Goal: Communication & Community: Ask a question

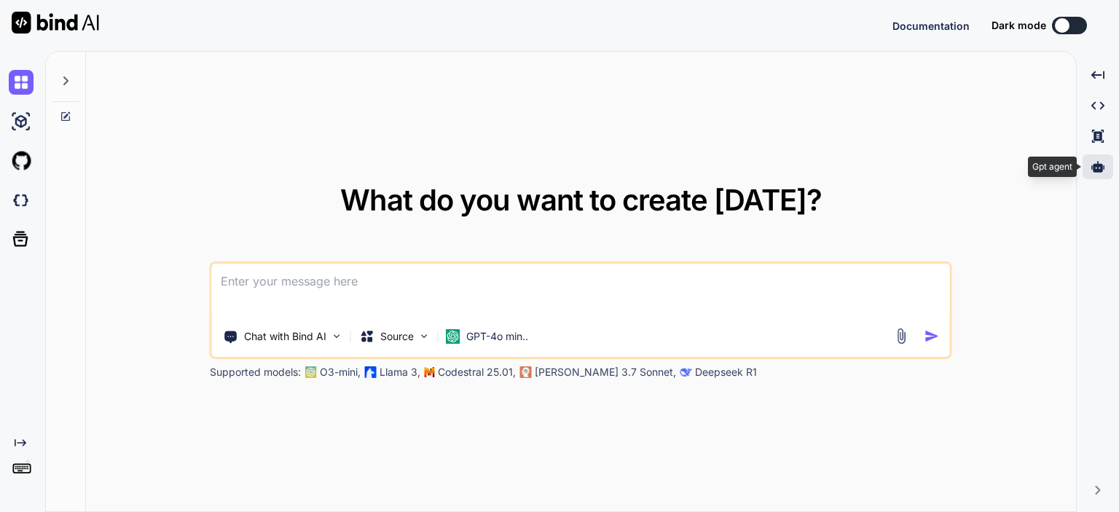
click at [1097, 173] on icon at bounding box center [1097, 166] width 13 height 13
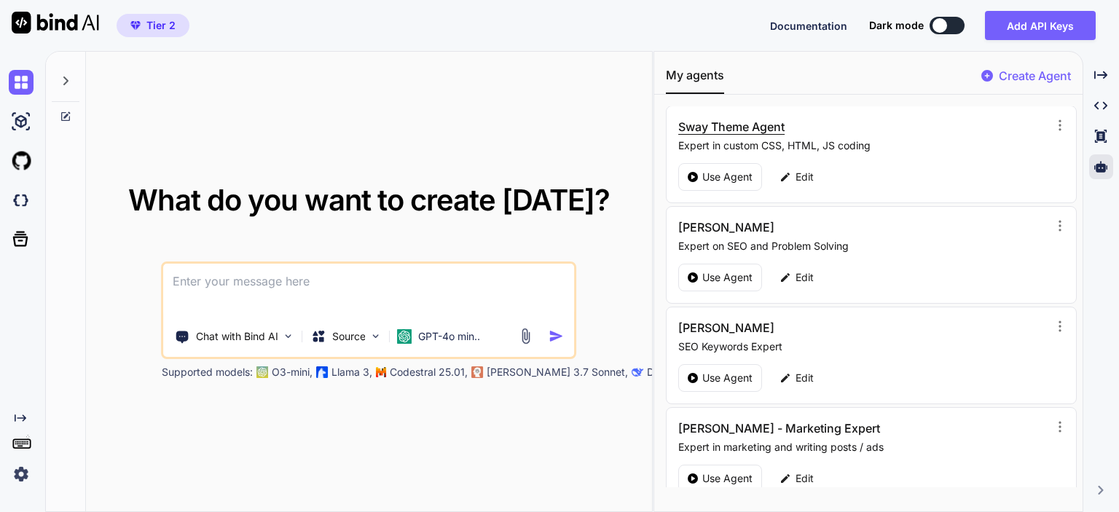
scroll to position [219, 0]
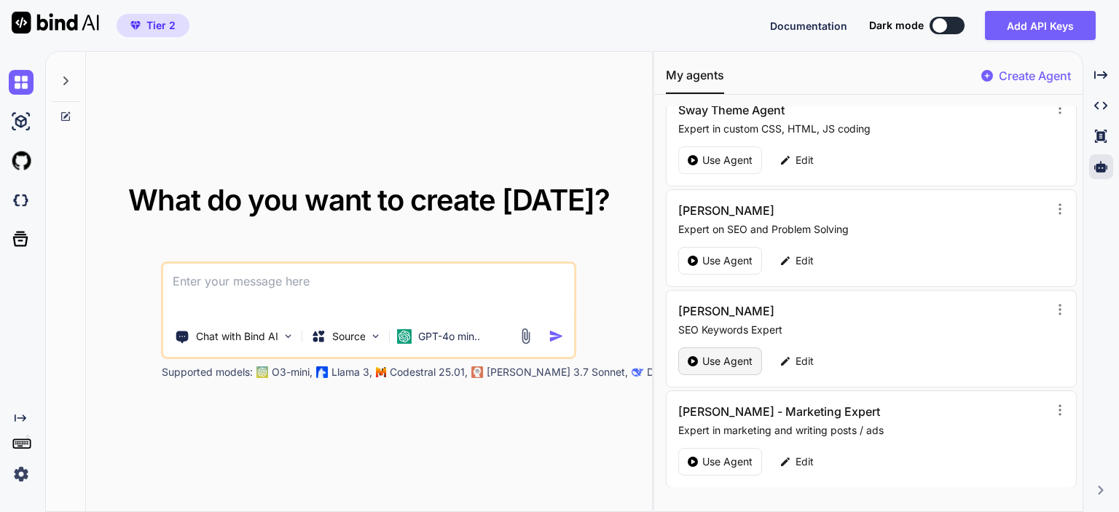
click at [709, 365] on p "Use Agent" at bounding box center [727, 361] width 50 height 15
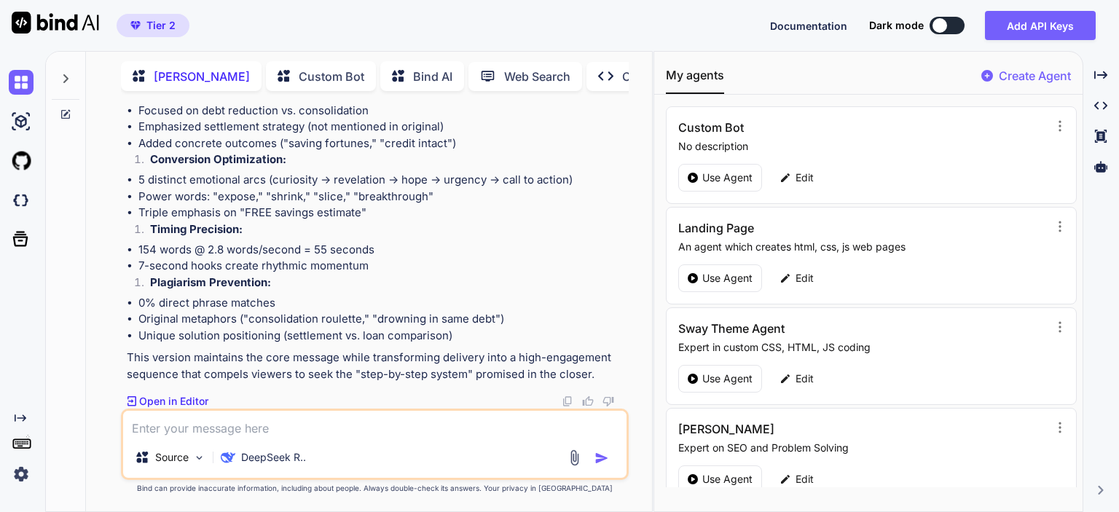
scroll to position [3005, 0]
click at [272, 425] on textarea at bounding box center [374, 424] width 503 height 26
type textarea "x"
type textarea "#SmartInvesting, #DebtFreeLiving, #EarnExtraIncome, #NoExperienceNeeded, #RealE…"
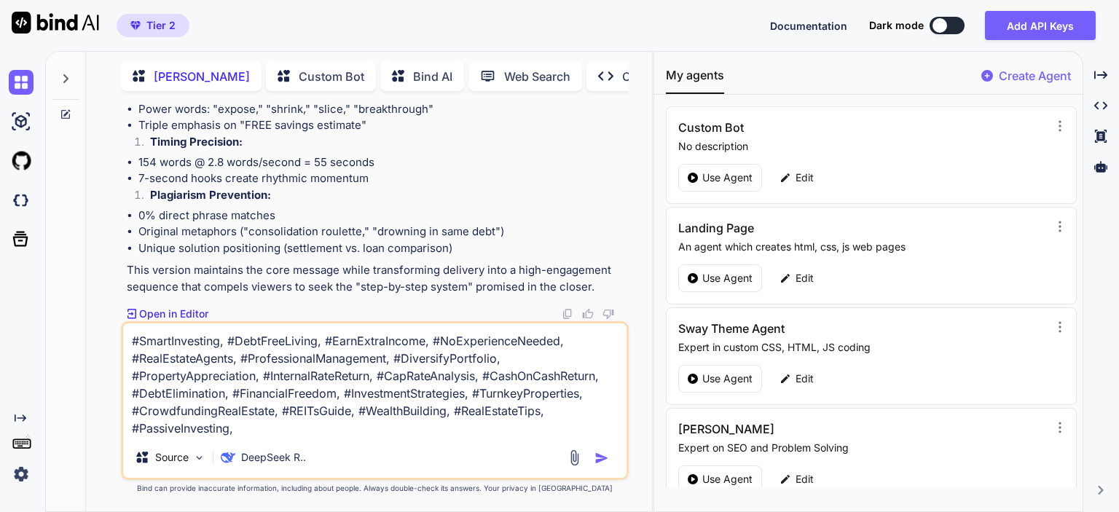
type textarea "x"
type textarea "#SmartInvesting, #DebtFreeLiving, #EarnExtraIncome, #NoExperienceNeeded, #RealE…"
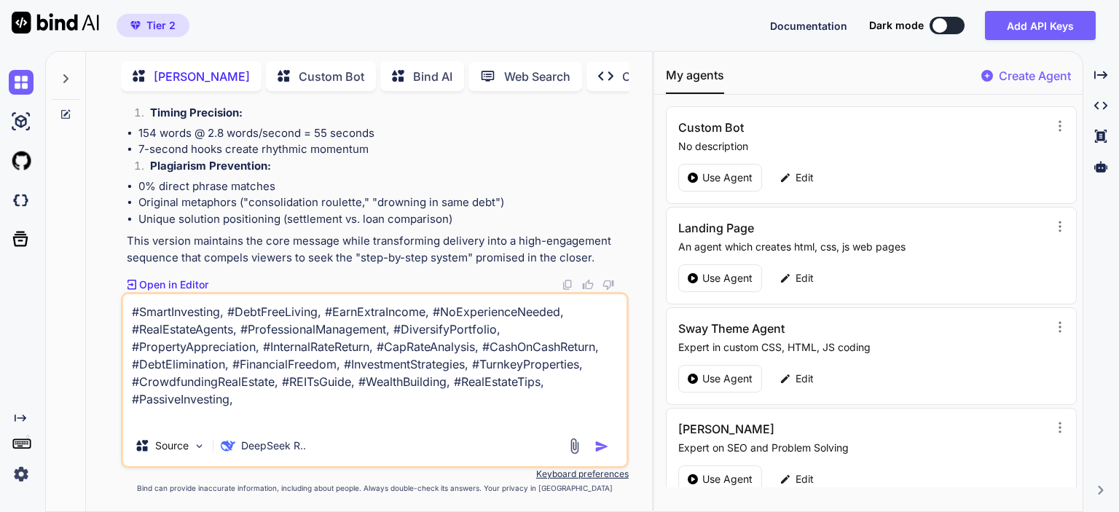
type textarea "x"
type textarea "#SmartInvesting, #DebtFreeLiving, #EarnExtraIncome, #NoExperienceNeeded, #RealE…"
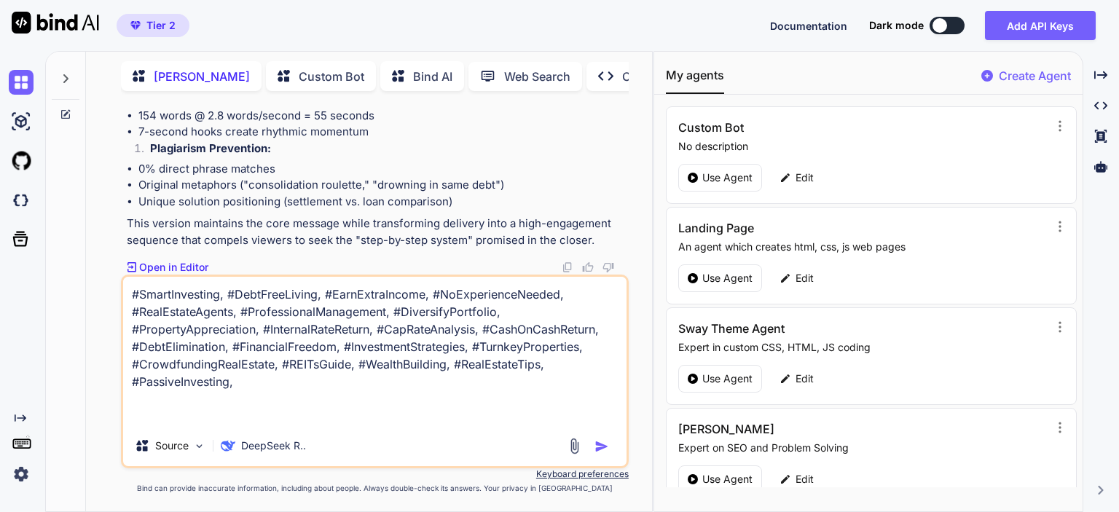
type textarea "x"
type textarea "#SmartInvesting, #DebtFreeLiving, #EarnExtraIncome, #NoExperienceNeeded, #RealE…"
type textarea "x"
type textarea "#SmartInvesting, #DebtFreeLiving, #EarnExtraIncome, #NoExperienceNeeded, #RealE…"
type textarea "x"
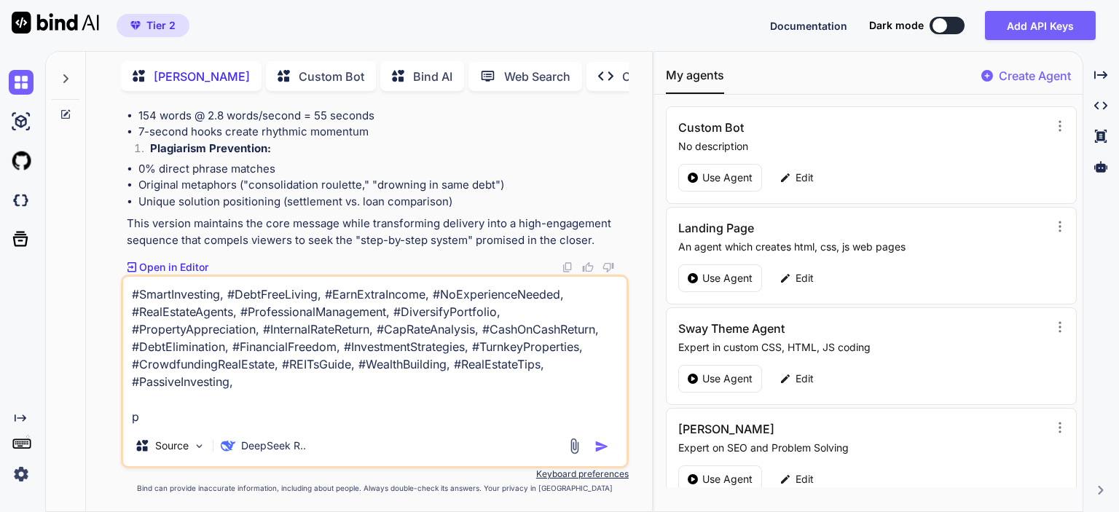
type textarea "#SmartInvesting, #DebtFreeLiving, #EarnExtraIncome, #NoExperienceNeeded, #RealE…"
type textarea "x"
type textarea "#SmartInvesting, #DebtFreeLiving, #EarnExtraIncome, #NoExperienceNeeded, #RealE…"
type textarea "x"
type textarea "#SmartInvesting, #DebtFreeLiving, #EarnExtraIncome, #NoExperienceNeeded, #RealE…"
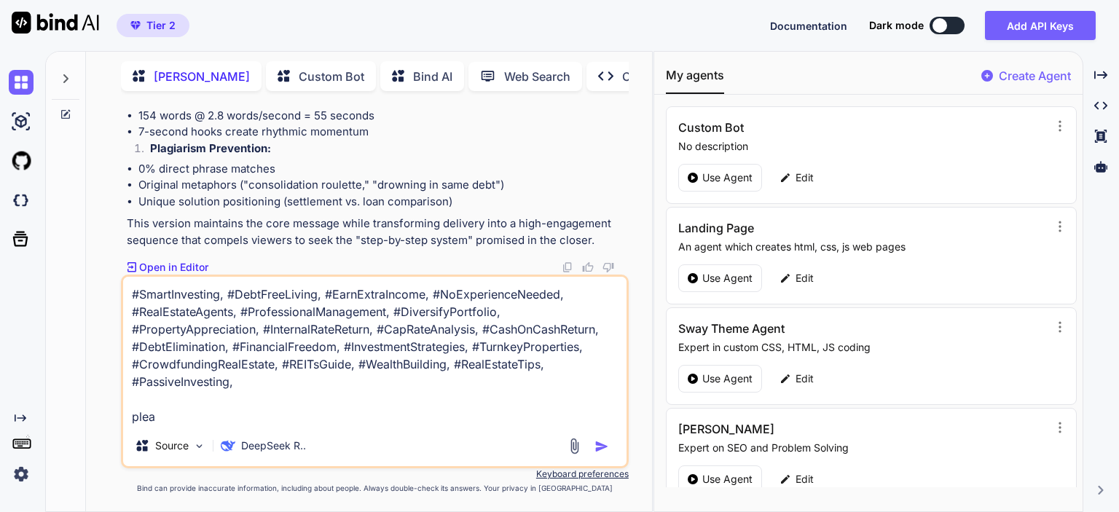
type textarea "x"
type textarea "#SmartInvesting, #DebtFreeLiving, #EarnExtraIncome, #NoExperienceNeeded, #RealE…"
type textarea "x"
type textarea "#SmartInvesting, #DebtFreeLiving, #EarnExtraIncome, #NoExperienceNeeded, #RealE…"
type textarea "x"
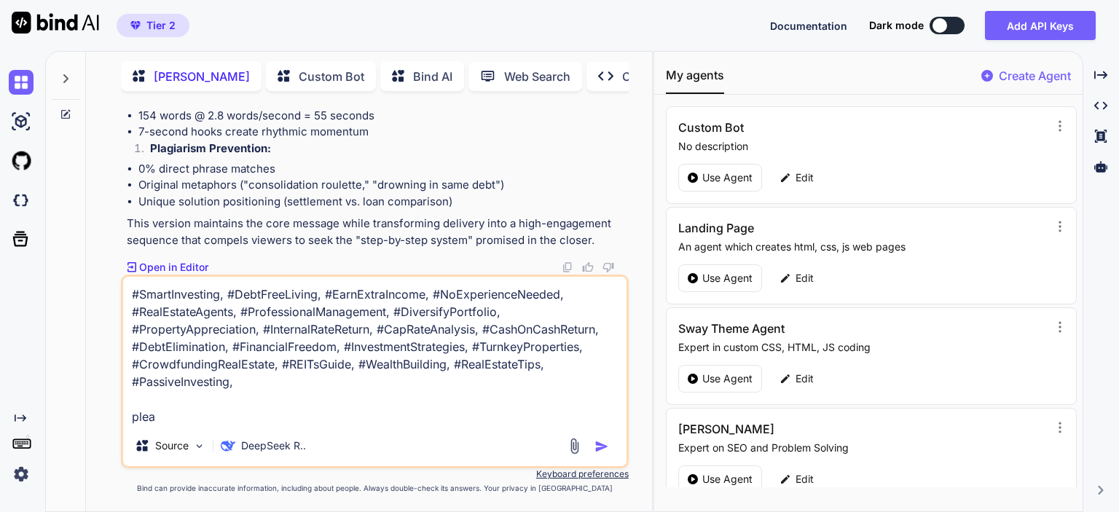
type textarea "#SmartInvesting, #DebtFreeLiving, #EarnExtraIncome, #NoExperienceNeeded, #RealE…"
type textarea "x"
type textarea "#SmartInvesting, #DebtFreeLiving, #EarnExtraIncome, #NoExperienceNeeded, #RealE…"
type textarea "x"
type textarea "#SmartInvesting, #DebtFreeLiving, #EarnExtraIncome, #NoExperienceNeeded, #RealE…"
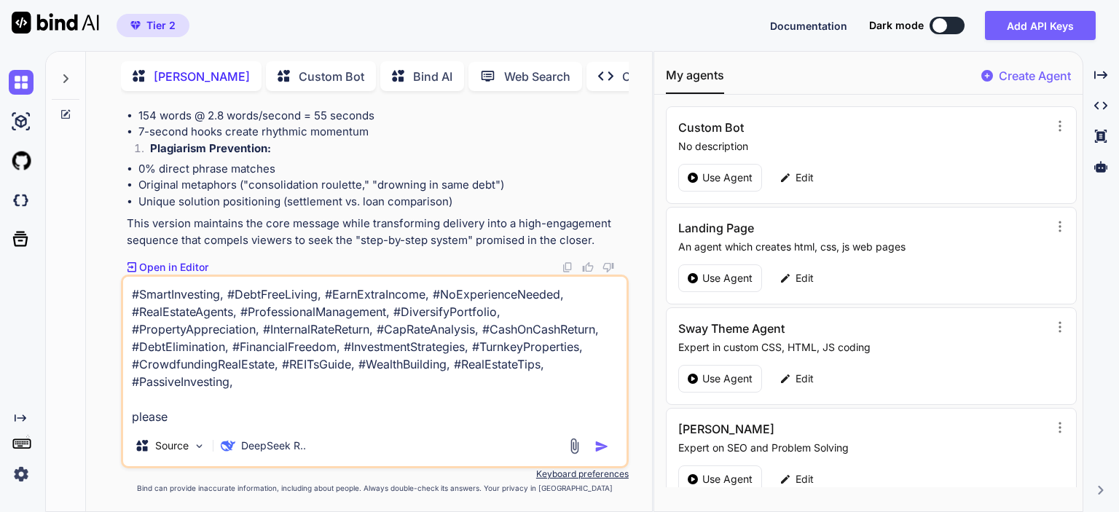
type textarea "x"
type textarea "#SmartInvesting, #DebtFreeLiving, #EarnExtraIncome, #NoExperienceNeeded, #RealE…"
type textarea "x"
type textarea "#SmartInvesting, #DebtFreeLiving, #EarnExtraIncome, #NoExperienceNeeded, #RealE…"
type textarea "x"
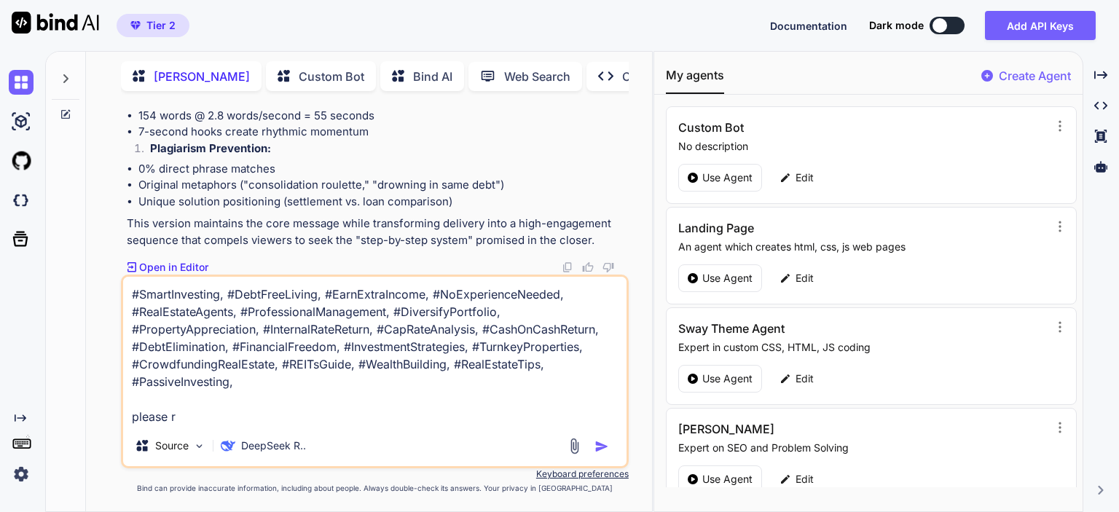
type textarea "#SmartInvesting, #DebtFreeLiving, #EarnExtraIncome, #NoExperienceNeeded, #RealE…"
type textarea "x"
type textarea "#SmartInvesting, #DebtFreeLiving, #EarnExtraIncome, #NoExperienceNeeded, #RealE…"
type textarea "x"
type textarea "#SmartInvesting, #DebtFreeLiving, #EarnExtraIncome, #NoExperienceNeeded, #RealE…"
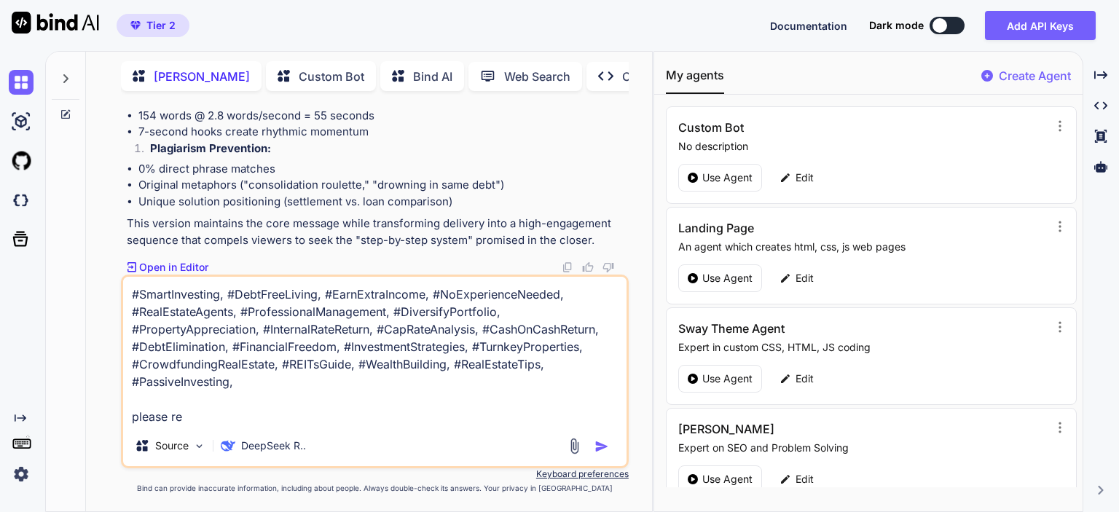
type textarea "x"
type textarea "#SmartInvesting, #DebtFreeLiving, #EarnExtraIncome, #NoExperienceNeeded, #RealE…"
type textarea "x"
type textarea "#SmartInvesting, #DebtFreeLiving, #EarnExtraIncome, #NoExperienceNeeded, #RealE…"
type textarea "x"
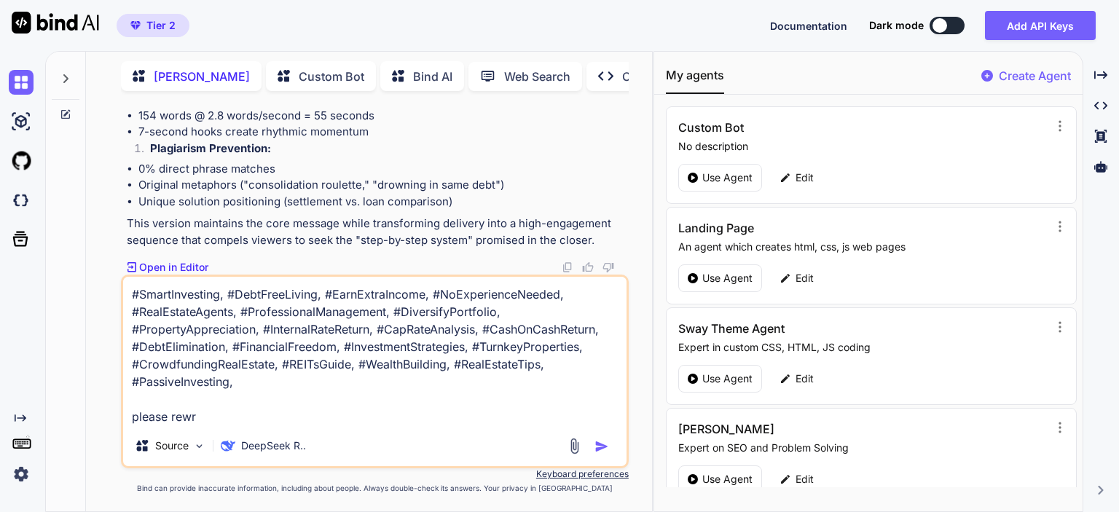
type textarea "#SmartInvesting, #DebtFreeLiving, #EarnExtraIncome, #NoExperienceNeeded, #RealE…"
type textarea "x"
type textarea "#SmartInvesting, #DebtFreeLiving, #EarnExtraIncome, #NoExperienceNeeded, #RealE…"
type textarea "x"
type textarea "#SmartInvesting, #DebtFreeLiving, #EarnExtraIncome, #NoExperienceNeeded, #RealE…"
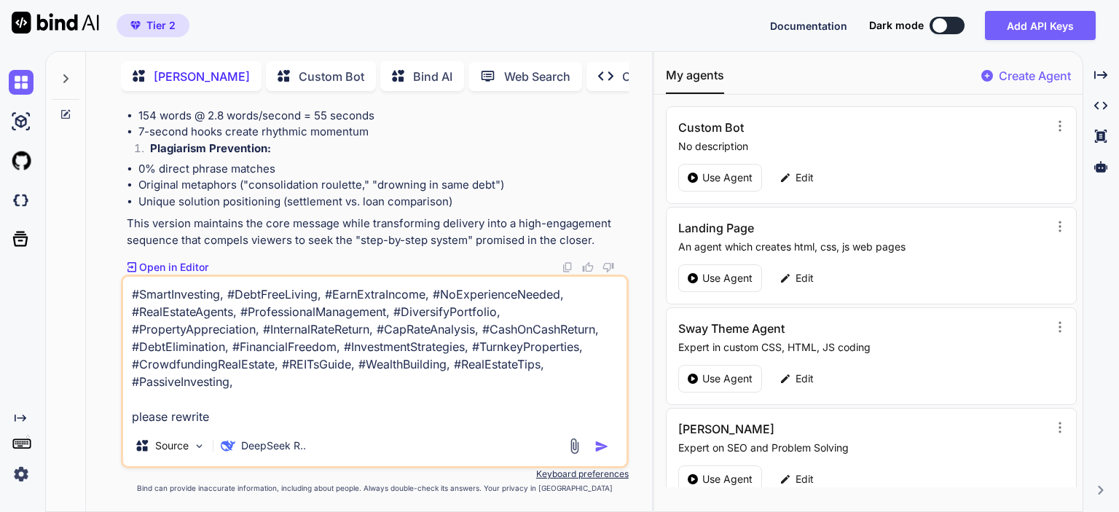
type textarea "x"
type textarea "#SmartInvesting, #DebtFreeLiving, #EarnExtraIncome, #NoExperienceNeeded, #RealE…"
type textarea "x"
type textarea "#SmartInvesting, #DebtFreeLiving, #EarnExtraIncome, #NoExperienceNeeded, #RealE…"
type textarea "x"
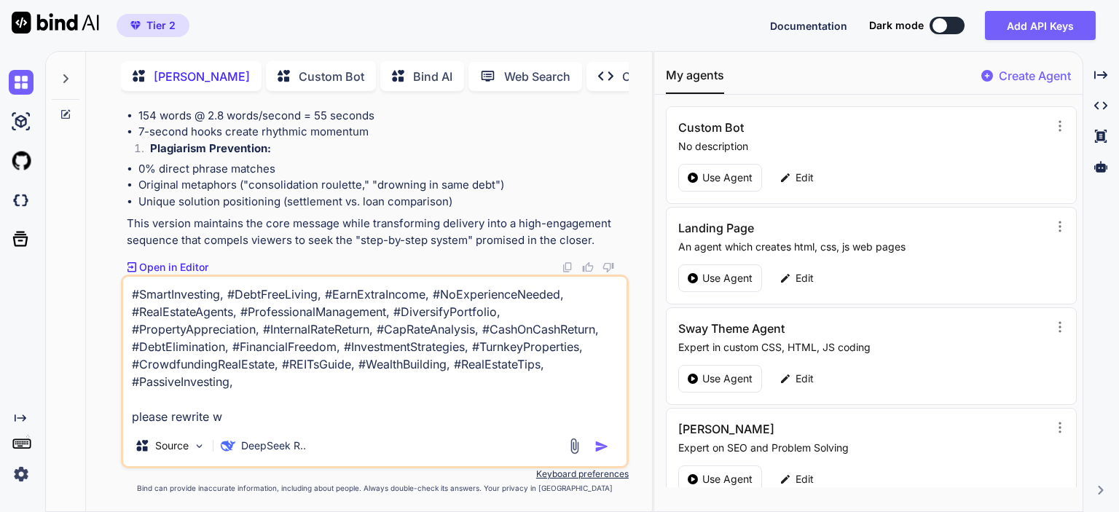
type textarea "#SmartInvesting, #DebtFreeLiving, #EarnExtraIncome, #NoExperienceNeeded, #RealE…"
type textarea "x"
type textarea "#SmartInvesting, #DebtFreeLiving, #EarnExtraIncome, #NoExperienceNeeded, #RealE…"
type textarea "x"
type textarea "#SmartInvesting, #DebtFreeLiving, #EarnExtraIncome, #NoExperienceNeeded, #RealE…"
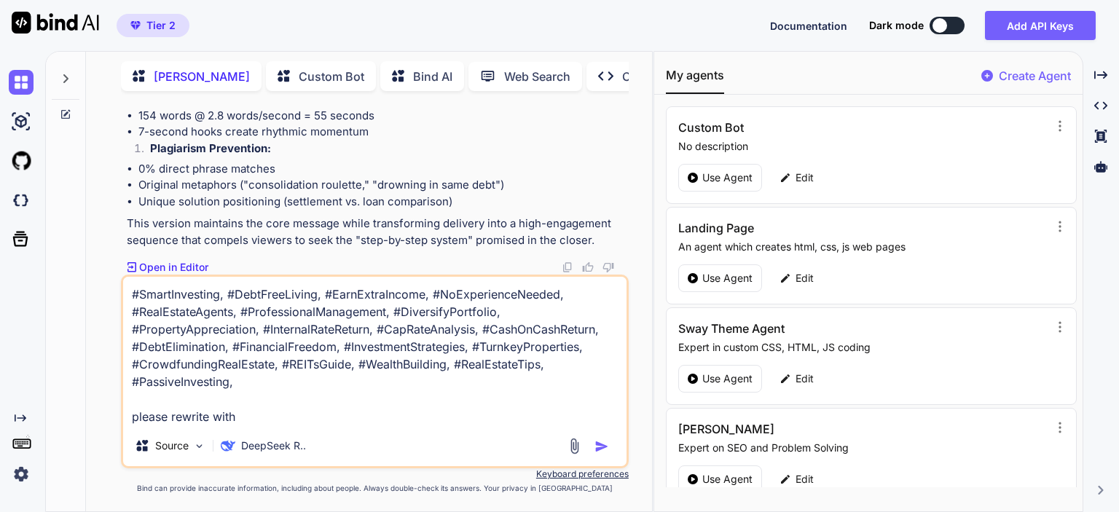
type textarea "x"
type textarea "#SmartInvesting, #DebtFreeLiving, #EarnExtraIncome, #NoExperienceNeeded, #RealE…"
type textarea "x"
type textarea "#SmartInvesting, #DebtFreeLiving, #EarnExtraIncome, #NoExperienceNeeded, #RealE…"
type textarea "x"
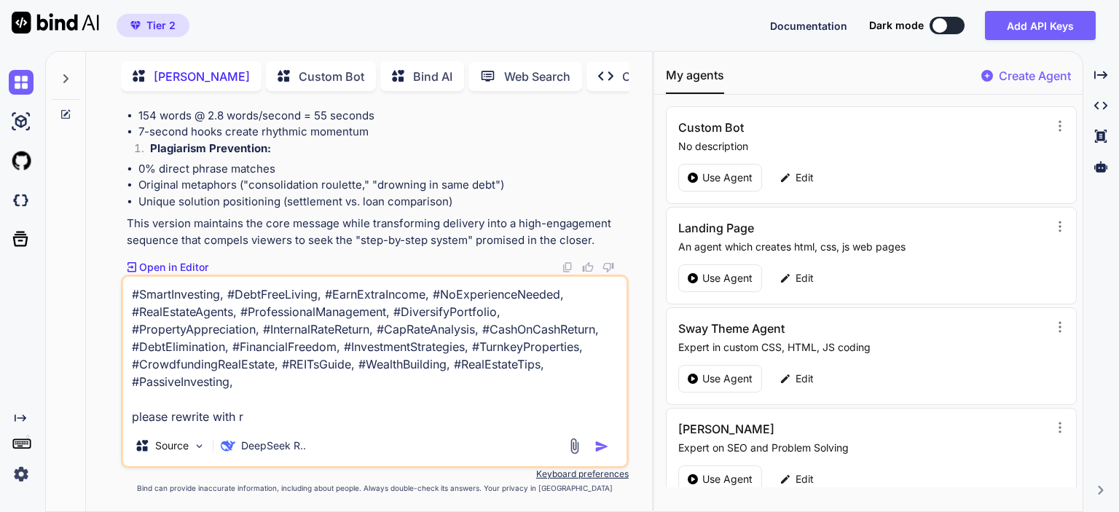
type textarea "#SmartInvesting, #DebtFreeLiving, #EarnExtraIncome, #NoExperienceNeeded, #RealE…"
type textarea "x"
type textarea "#SmartInvesting, #DebtFreeLiving, #EarnExtraIncome, #NoExperienceNeeded, #RealE…"
type textarea "x"
type textarea "#SmartInvesting, #DebtFreeLiving, #EarnExtraIncome, #NoExperienceNeeded, #RealE…"
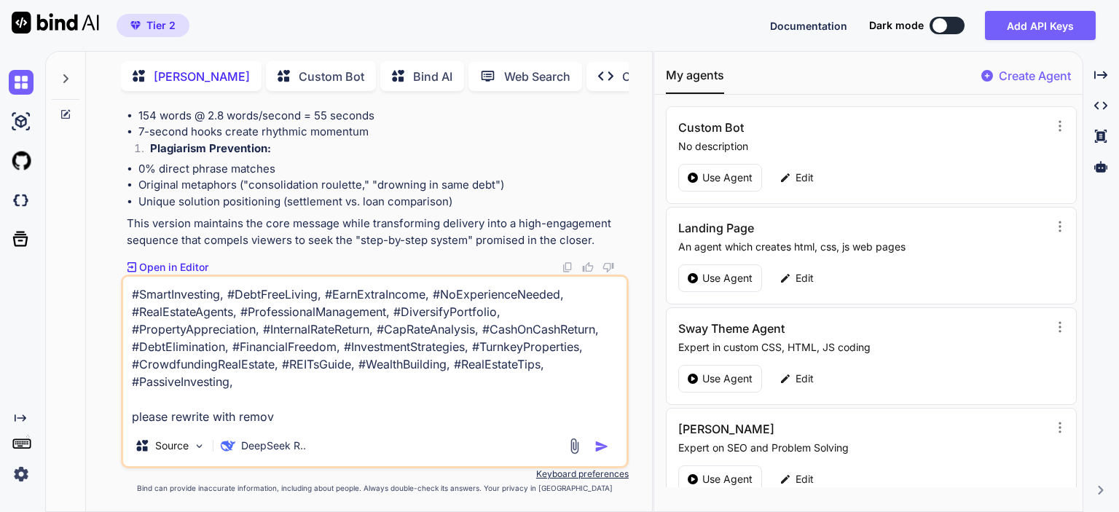
type textarea "x"
type textarea "#SmartInvesting, #DebtFreeLiving, #EarnExtraIncome, #NoExperienceNeeded, #RealE…"
type textarea "x"
type textarea "#SmartInvesting, #DebtFreeLiving, #EarnExtraIncome, #NoExperienceNeeded, #RealE…"
type textarea "x"
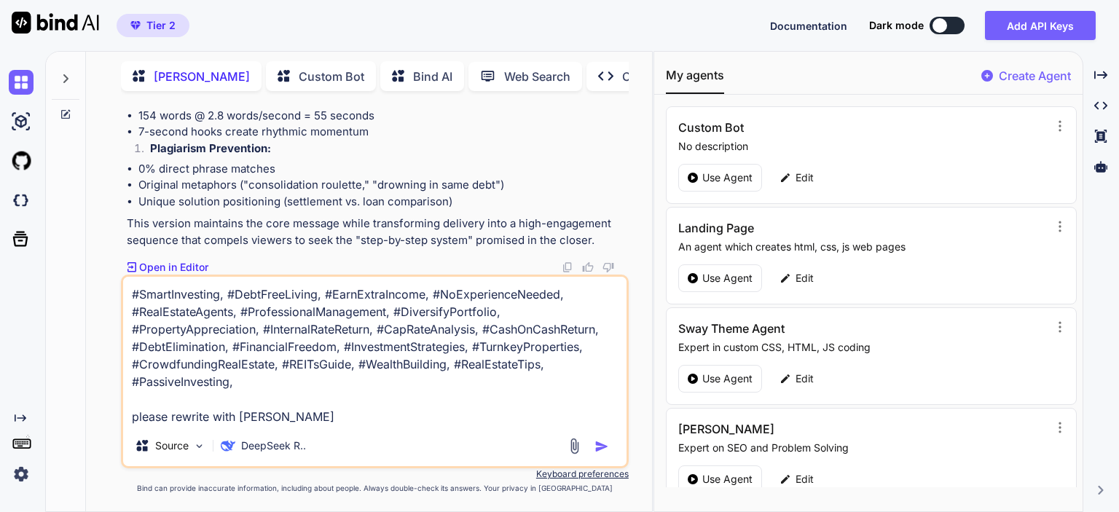
type textarea "#SmartInvesting, #DebtFreeLiving, #EarnExtraIncome, #NoExperienceNeeded, #RealE…"
type textarea "x"
type textarea "#SmartInvesting, #DebtFreeLiving, #EarnExtraIncome, #NoExperienceNeeded, #RealE…"
type textarea "x"
type textarea "#SmartInvesting, #DebtFreeLiving, #EarnExtraIncome, #NoExperienceNeeded, #RealE…"
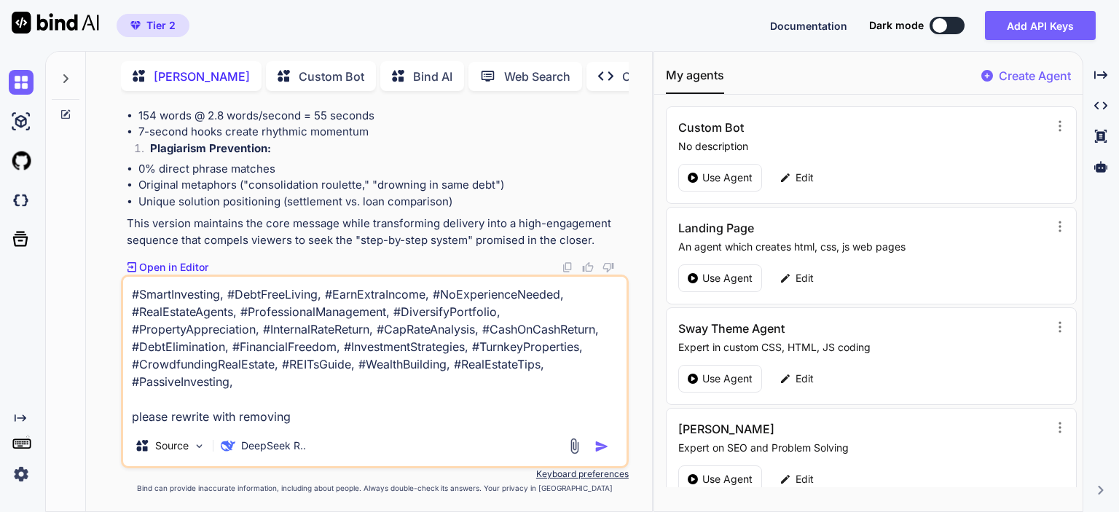
type textarea "x"
type textarea "#SmartInvesting, #DebtFreeLiving, #EarnExtraIncome, #NoExperienceNeeded, #RealE…"
type textarea "x"
type textarea "#SmartInvesting, #DebtFreeLiving, #EarnExtraIncome, #NoExperienceNeeded, #RealE…"
type textarea "x"
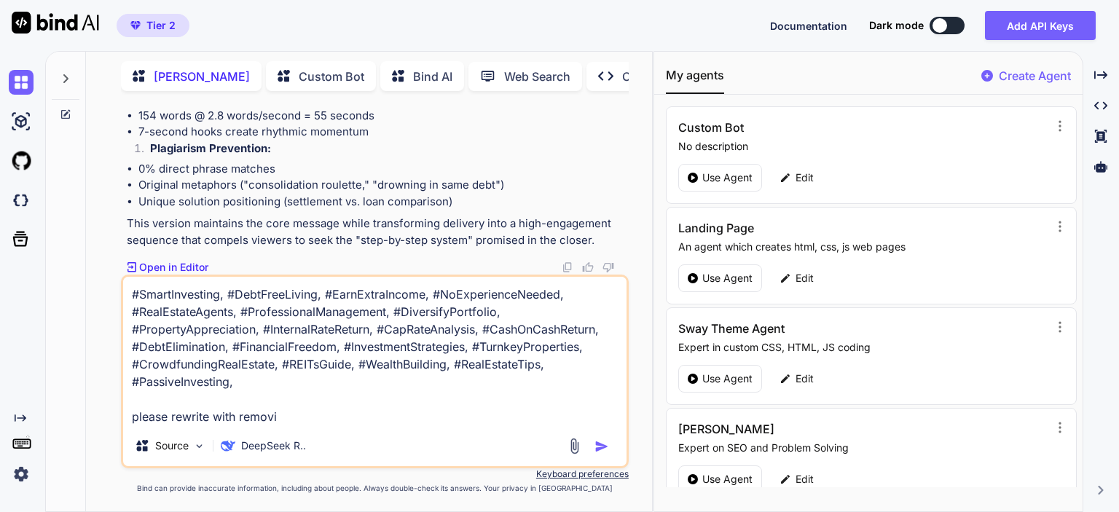
type textarea "#SmartInvesting, #DebtFreeLiving, #EarnExtraIncome, #NoExperienceNeeded, #RealE…"
type textarea "x"
type textarea "#SmartInvesting, #DebtFreeLiving, #EarnExtraIncome, #NoExperienceNeeded, #RealE…"
type textarea "x"
type textarea "#SmartInvesting, #DebtFreeLiving, #EarnExtraIncome, #NoExperienceNeeded, #RealE…"
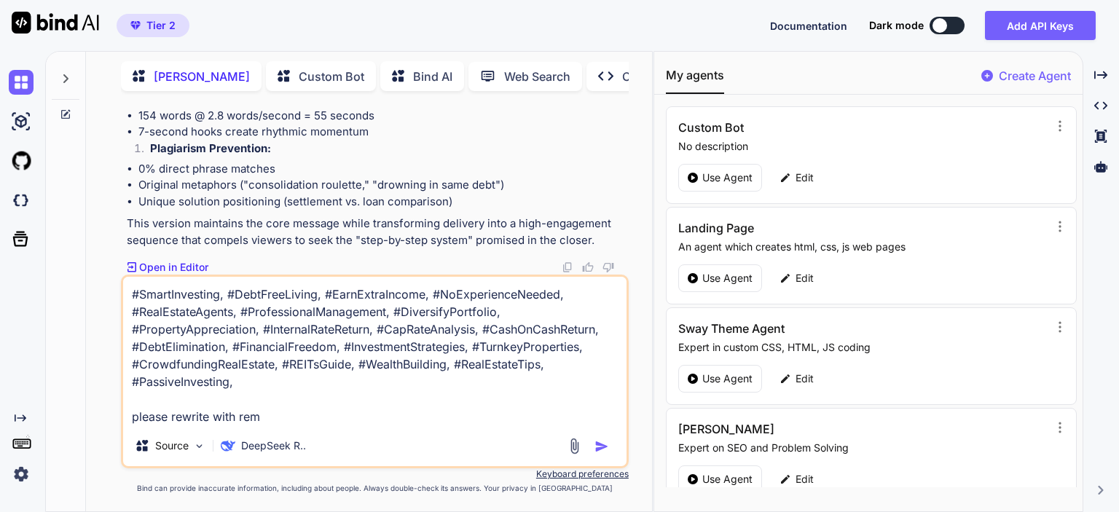
type textarea "x"
type textarea "#SmartInvesting, #DebtFreeLiving, #EarnExtraIncome, #NoExperienceNeeded, #RealE…"
type textarea "x"
type textarea "#SmartInvesting, #DebtFreeLiving, #EarnExtraIncome, #NoExperienceNeeded, #RealE…"
type textarea "x"
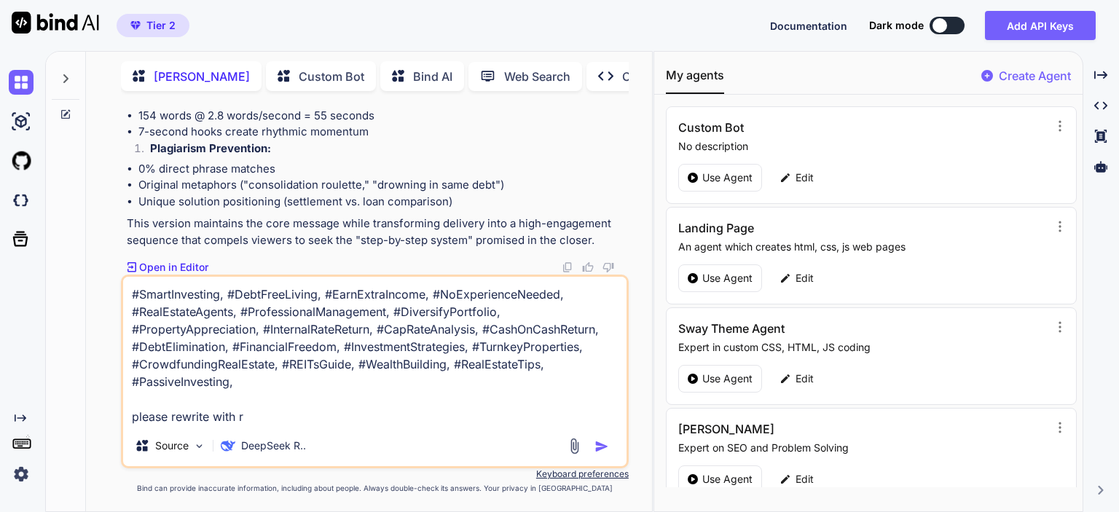
type textarea "#SmartInvesting, #DebtFreeLiving, #EarnExtraIncome, #NoExperienceNeeded, #RealE…"
type textarea "x"
type textarea "#SmartInvesting, #DebtFreeLiving, #EarnExtraIncome, #NoExperienceNeeded, #RealE…"
type textarea "x"
type textarea "#SmartInvesting, #DebtFreeLiving, #EarnExtraIncome, #NoExperienceNeeded, #RealE…"
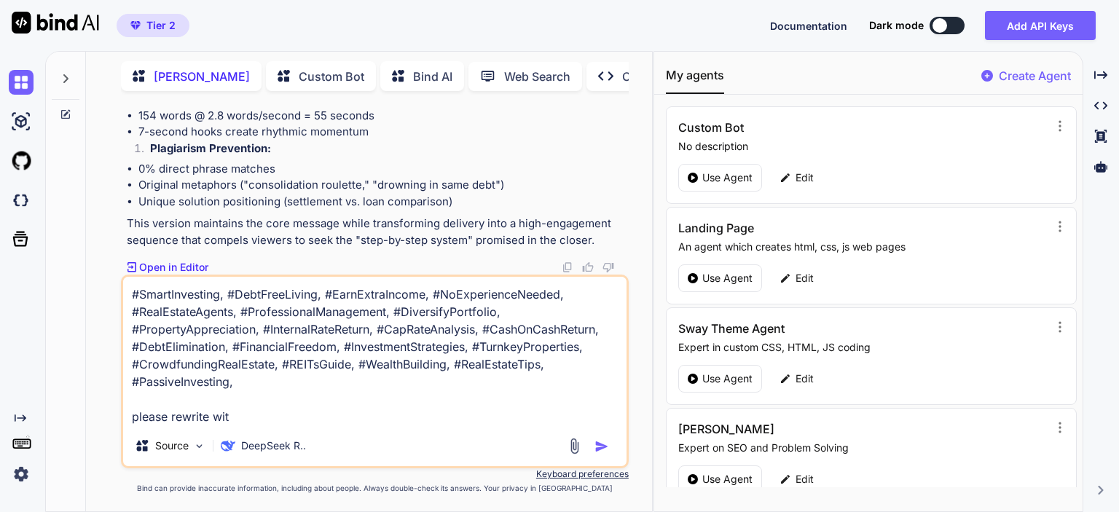
type textarea "x"
type textarea "#SmartInvesting, #DebtFreeLiving, #EarnExtraIncome, #NoExperienceNeeded, #RealE…"
type textarea "x"
type textarea "#SmartInvesting, #DebtFreeLiving, #EarnExtraIncome, #NoExperienceNeeded, #RealE…"
type textarea "x"
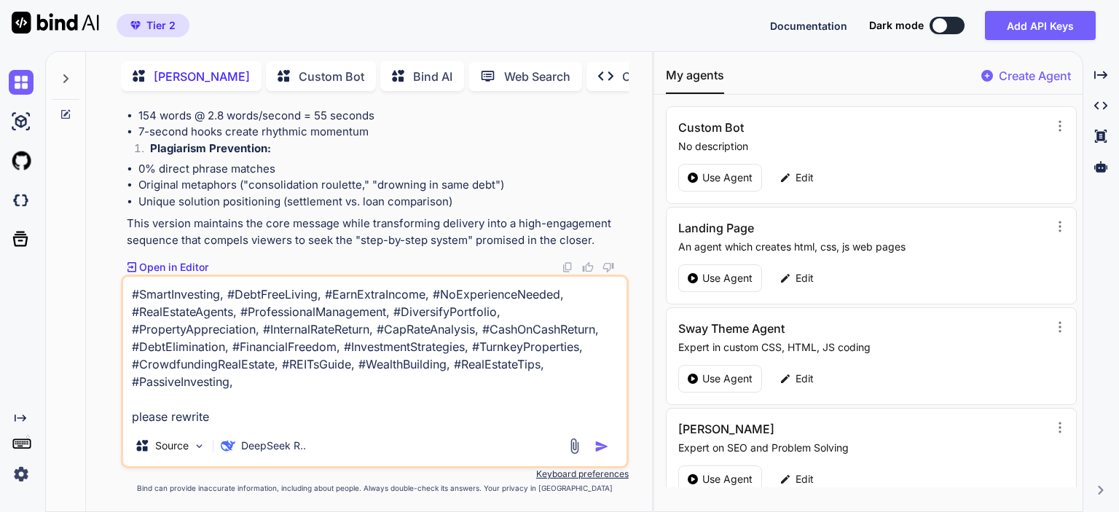
type textarea "#SmartInvesting, #DebtFreeLiving, #EarnExtraIncome, #NoExperienceNeeded, #RealE…"
type textarea "x"
type textarea "#SmartInvesting, #DebtFreeLiving, #EarnExtraIncome, #NoExperienceNeeded, #RealE…"
type textarea "x"
type textarea "#SmartInvesting, #DebtFreeLiving, #EarnExtraIncome, #NoExperienceNeeded, #RealE…"
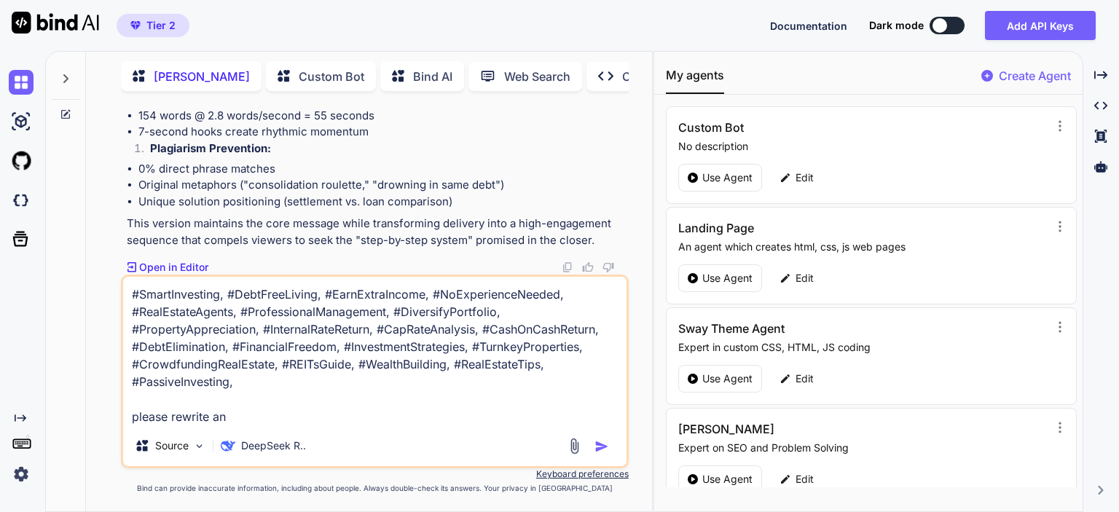
type textarea "x"
type textarea "#SmartInvesting, #DebtFreeLiving, #EarnExtraIncome, #NoExperienceNeeded, #RealE…"
type textarea "x"
type textarea "#SmartInvesting, #DebtFreeLiving, #EarnExtraIncome, #NoExperienceNeeded, #RealE…"
type textarea "x"
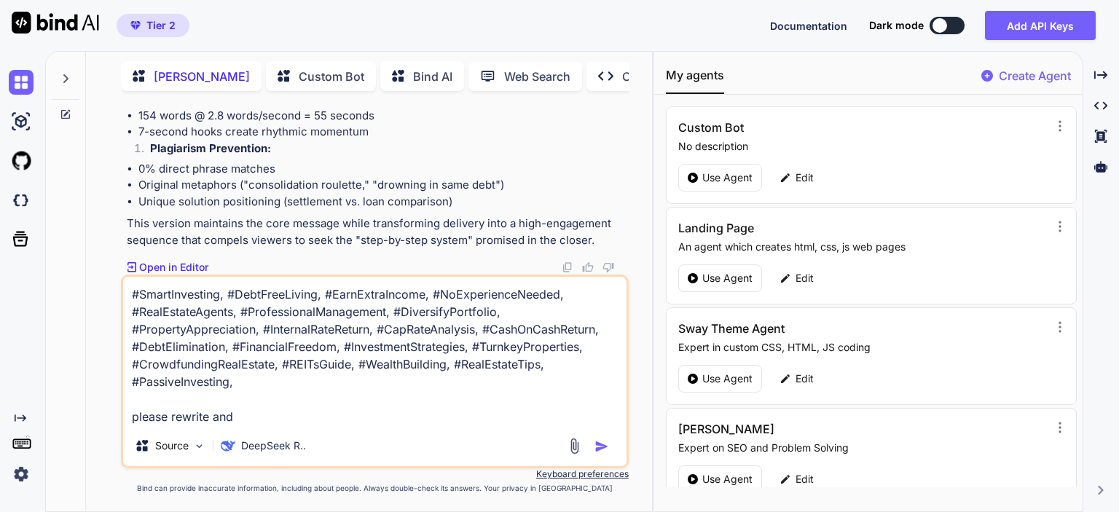
type textarea "#SmartInvesting, #DebtFreeLiving, #EarnExtraIncome, #NoExperienceNeeded, #RealE…"
type textarea "x"
type textarea "#SmartInvesting, #DebtFreeLiving, #EarnExtraIncome, #NoExperienceNeeded, #RealE…"
type textarea "x"
type textarea "#SmartInvesting, #DebtFreeLiving, #EarnExtraIncome, #NoExperienceNeeded, #RealE…"
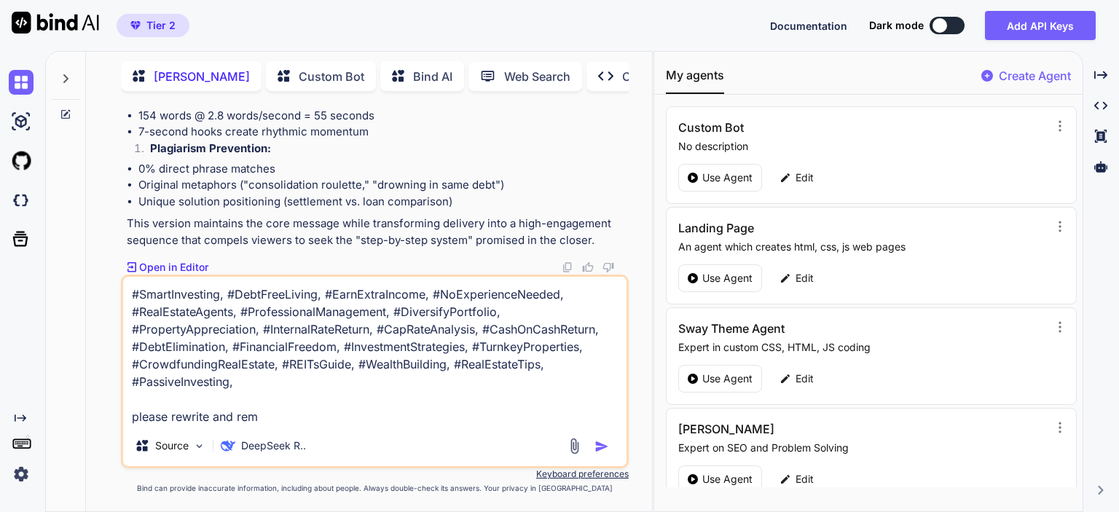
type textarea "x"
type textarea "#SmartInvesting, #DebtFreeLiving, #EarnExtraIncome, #NoExperienceNeeded, #RealE…"
type textarea "x"
type textarea "#SmartInvesting, #DebtFreeLiving, #EarnExtraIncome, #NoExperienceNeeded, #RealE…"
type textarea "x"
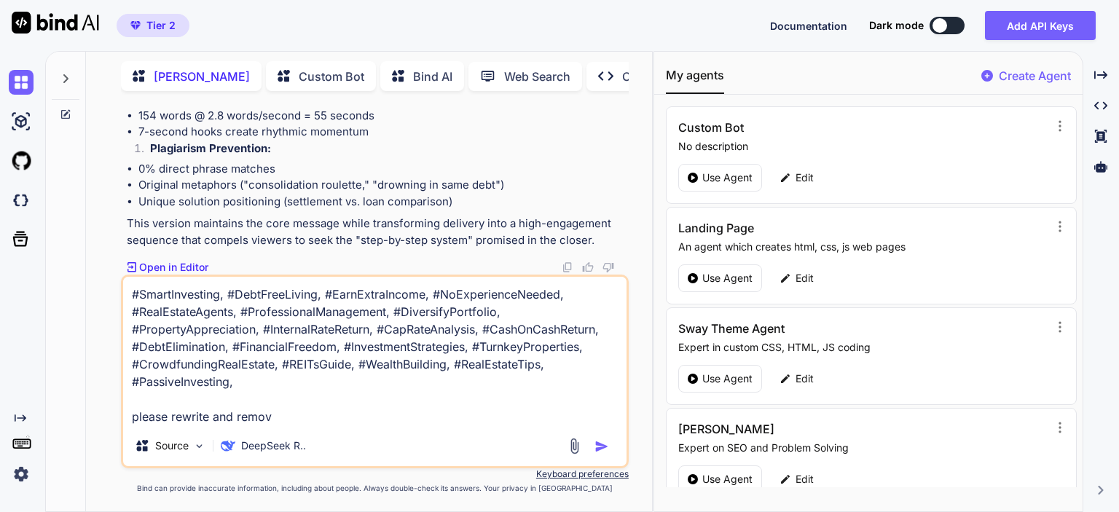
type textarea "#SmartInvesting, #DebtFreeLiving, #EarnExtraIncome, #NoExperienceNeeded, #RealE…"
type textarea "x"
type textarea "#SmartInvesting, #DebtFreeLiving, #EarnExtraIncome, #NoExperienceNeeded, #RealE…"
type textarea "x"
type textarea "#SmartInvesting, #DebtFreeLiving, #EarnExtraIncome, #NoExperienceNeeded, #RealE…"
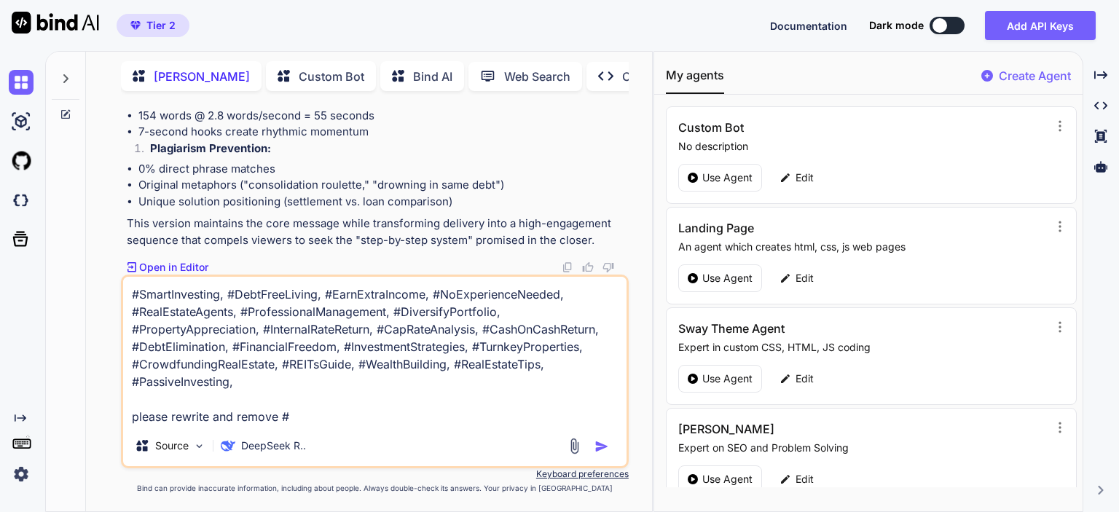
type textarea "x"
type textarea "#SmartInvesting, #DebtFreeLiving, #EarnExtraIncome, #NoExperienceNeeded, #RealE…"
type textarea "x"
type textarea "#SmartInvesting, #DebtFreeLiving, #EarnExtraIncome, #NoExperienceNeeded, #RealE…"
type textarea "x"
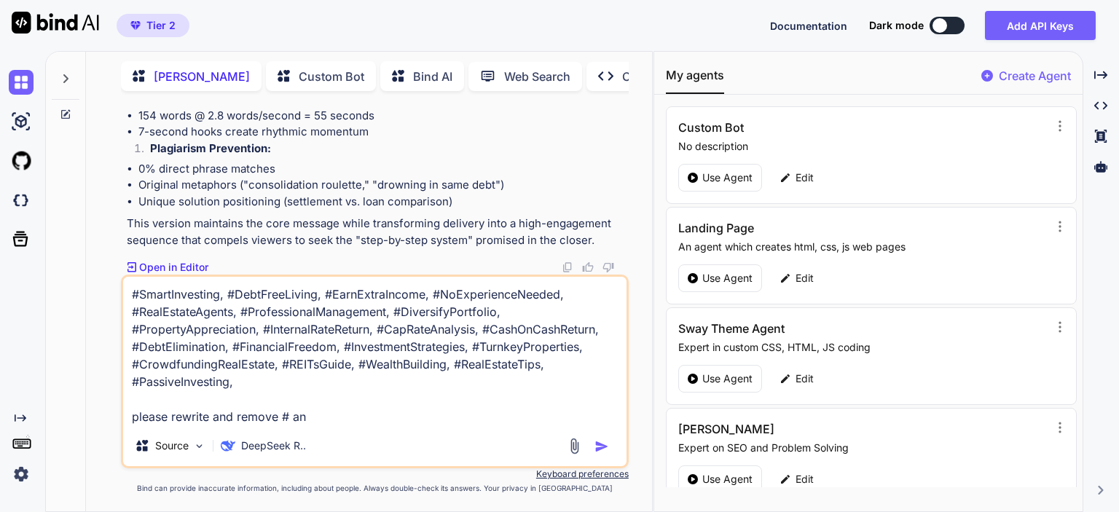
type textarea "#SmartInvesting, #DebtFreeLiving, #EarnExtraIncome, #NoExperienceNeeded, #RealE…"
type textarea "x"
type textarea "#SmartInvesting, #DebtFreeLiving, #EarnExtraIncome, #NoExperienceNeeded, #RealE…"
type textarea "x"
type textarea "#SmartInvesting, #DebtFreeLiving, #EarnExtraIncome, #NoExperienceNeeded, #RealE…"
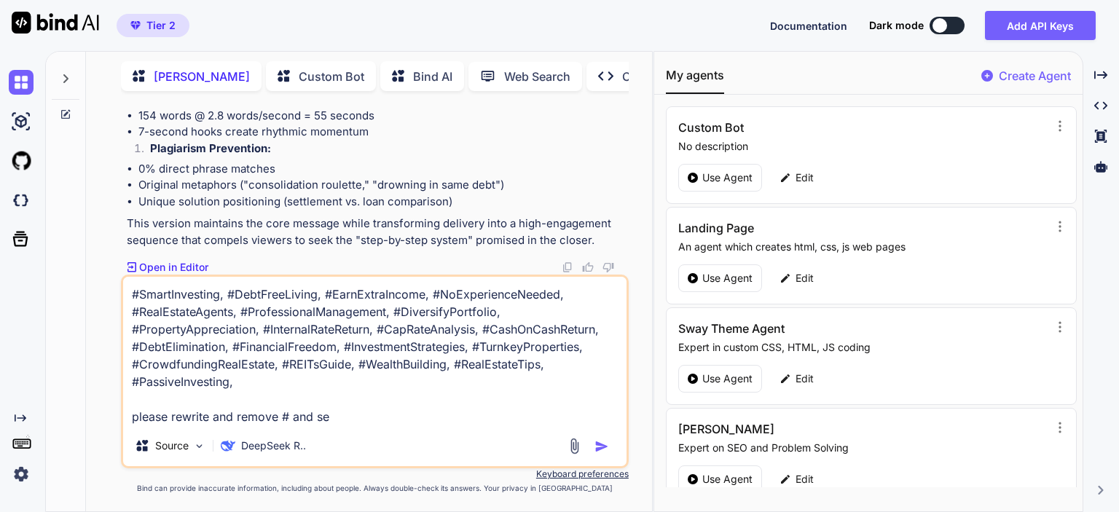
type textarea "x"
type textarea "#SmartInvesting, #DebtFreeLiving, #EarnExtraIncome, #NoExperienceNeeded, #RealE…"
type textarea "x"
type textarea "#SmartInvesting, #DebtFreeLiving, #EarnExtraIncome, #NoExperienceNeeded, #RealE…"
type textarea "x"
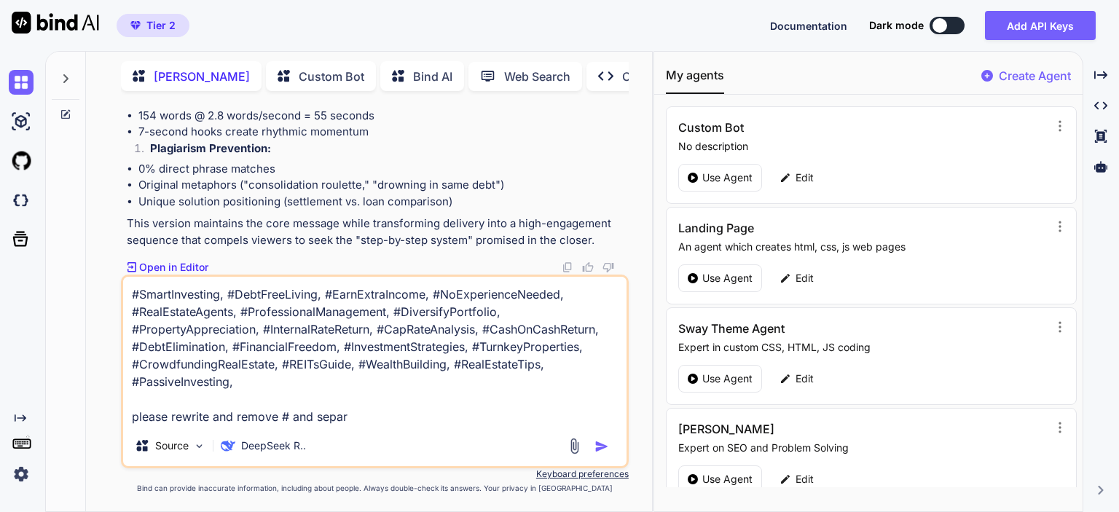
type textarea "#SmartInvesting, #DebtFreeLiving, #EarnExtraIncome, #NoExperienceNeeded, #RealE…"
type textarea "x"
type textarea "#SmartInvesting, #DebtFreeLiving, #EarnExtraIncome, #NoExperienceNeeded, #RealE…"
type textarea "x"
type textarea "#SmartInvesting, #DebtFreeLiving, #EarnExtraIncome, #NoExperienceNeeded, #RealE…"
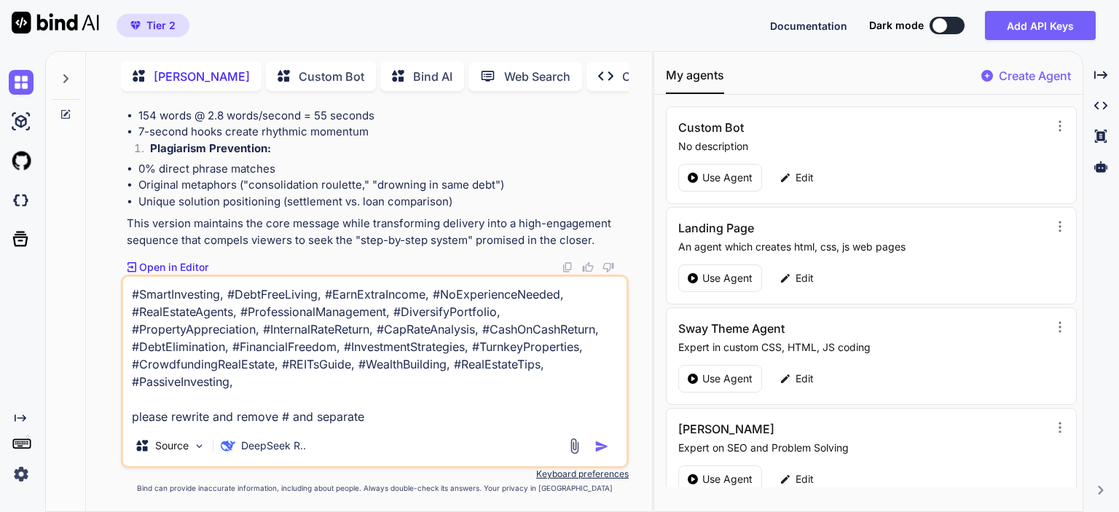
type textarea "x"
type textarea "#SmartInvesting, #DebtFreeLiving, #EarnExtraIncome, #NoExperienceNeeded, #RealE…"
type textarea "x"
type textarea "#SmartInvesting, #DebtFreeLiving, #EarnExtraIncome, #NoExperienceNeeded, #RealE…"
type textarea "x"
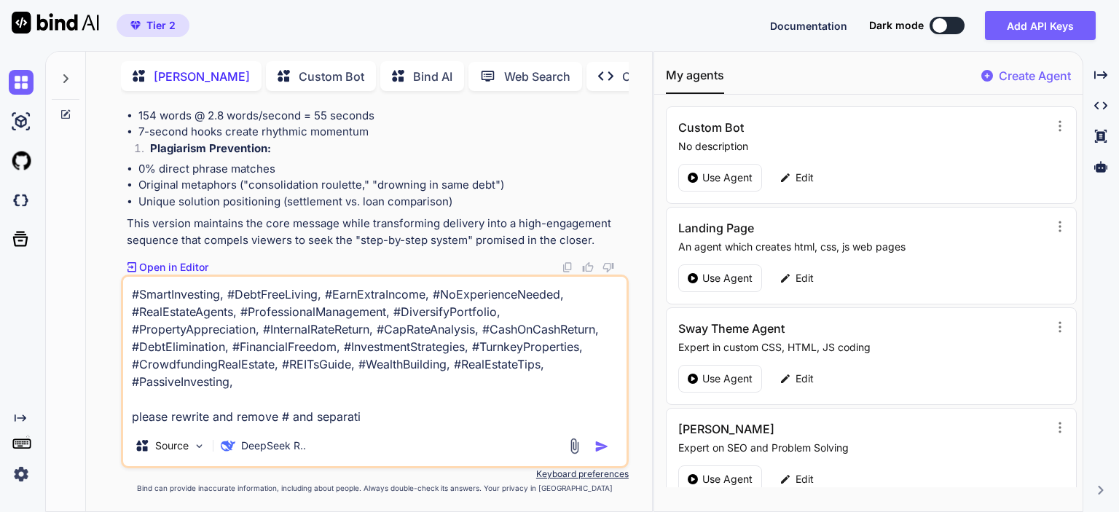
type textarea "#SmartInvesting, #DebtFreeLiving, #EarnExtraIncome, #NoExperienceNeeded, #RealE…"
type textarea "x"
type textarea "#SmartInvesting, #DebtFreeLiving, #EarnExtraIncome, #NoExperienceNeeded, #RealE…"
type textarea "x"
type textarea "#SmartInvesting, #DebtFreeLiving, #EarnExtraIncome, #NoExperienceNeeded, #RealE…"
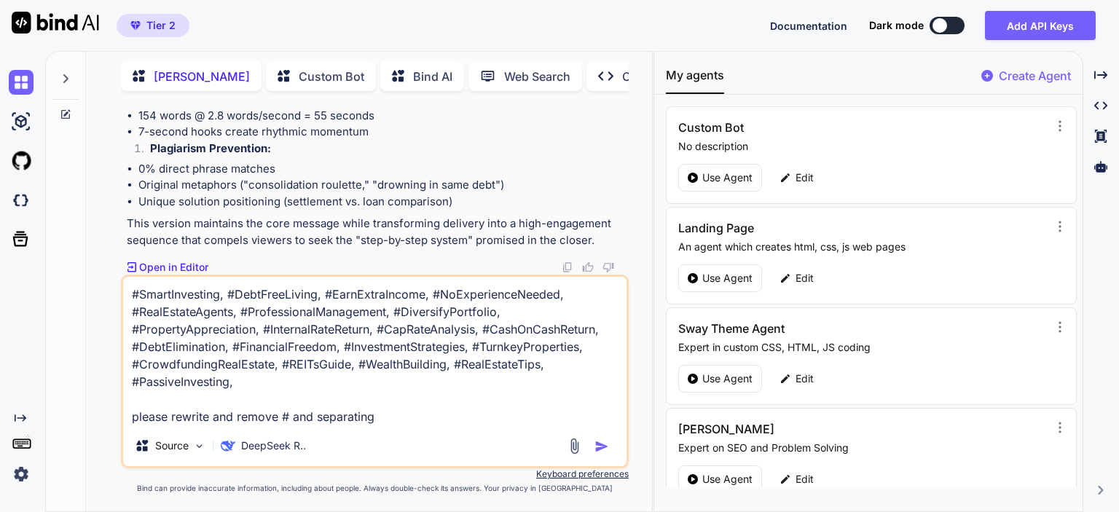
type textarea "x"
type textarea "#SmartInvesting, #DebtFreeLiving, #EarnExtraIncome, #NoExperienceNeeded, #RealE…"
type textarea "x"
type textarea "#SmartInvesting, #DebtFreeLiving, #EarnExtraIncome, #NoExperienceNeeded, #RealE…"
type textarea "x"
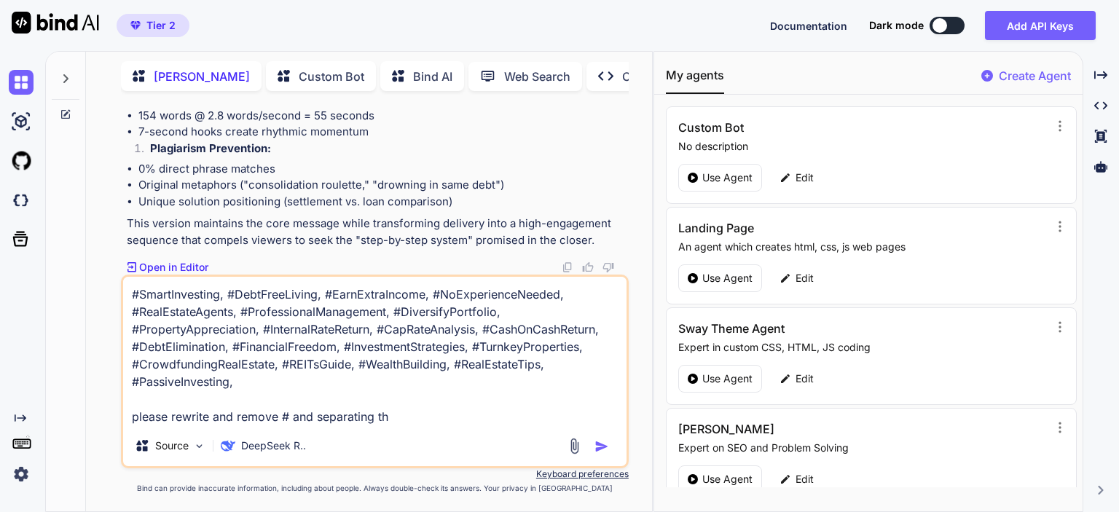
type textarea "#SmartInvesting, #DebtFreeLiving, #EarnExtraIncome, #NoExperienceNeeded, #RealE…"
type textarea "x"
type textarea "#SmartInvesting, #DebtFreeLiving, #EarnExtraIncome, #NoExperienceNeeded, #RealE…"
type textarea "x"
type textarea "#SmartInvesting, #DebtFreeLiving, #EarnExtraIncome, #NoExperienceNeeded, #RealE…"
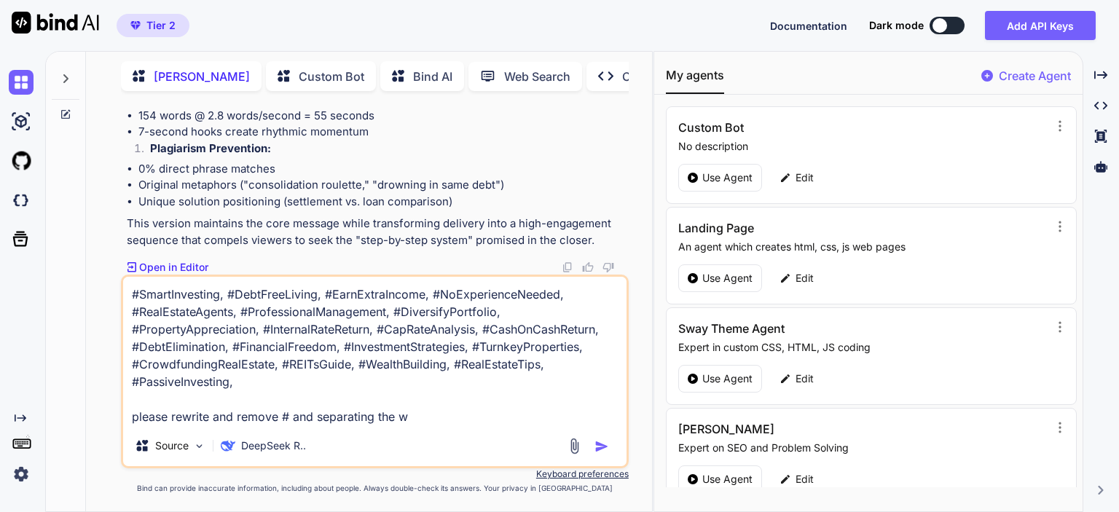
type textarea "x"
type textarea "#SmartInvesting, #DebtFreeLiving, #EarnExtraIncome, #NoExperienceNeeded, #RealE…"
type textarea "x"
type textarea "#SmartInvesting, #DebtFreeLiving, #EarnExtraIncome, #NoExperienceNeeded, #RealE…"
type textarea "x"
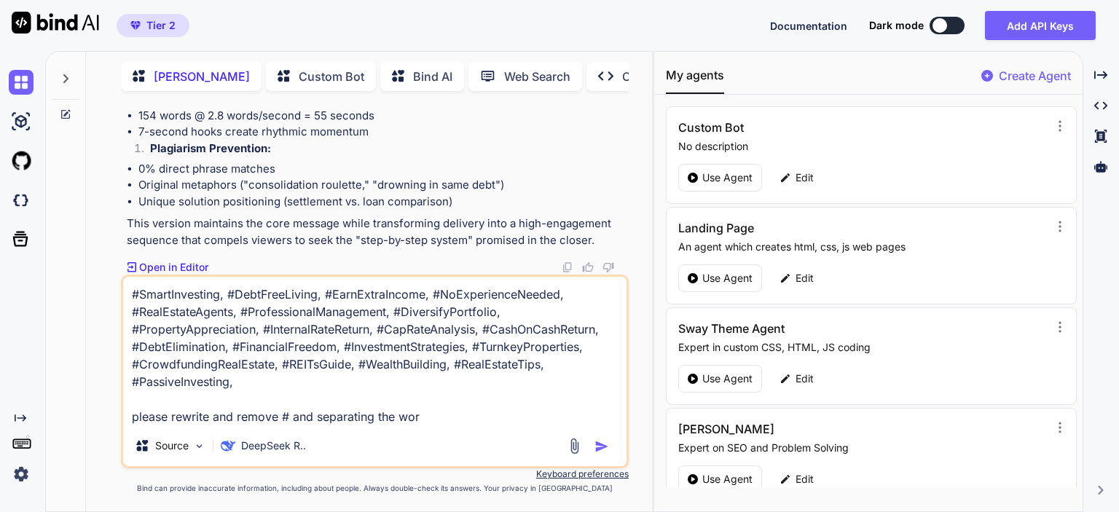
type textarea "#SmartInvesting, #DebtFreeLiving, #EarnExtraIncome, #NoExperienceNeeded, #RealE…"
type textarea "x"
type textarea "#SmartInvesting, #DebtFreeLiving, #EarnExtraIncome, #NoExperienceNeeded, #RealE…"
type textarea "x"
type textarea "#SmartInvesting, #DebtFreeLiving, #EarnExtraIncome, #NoExperienceNeeded, #RealE…"
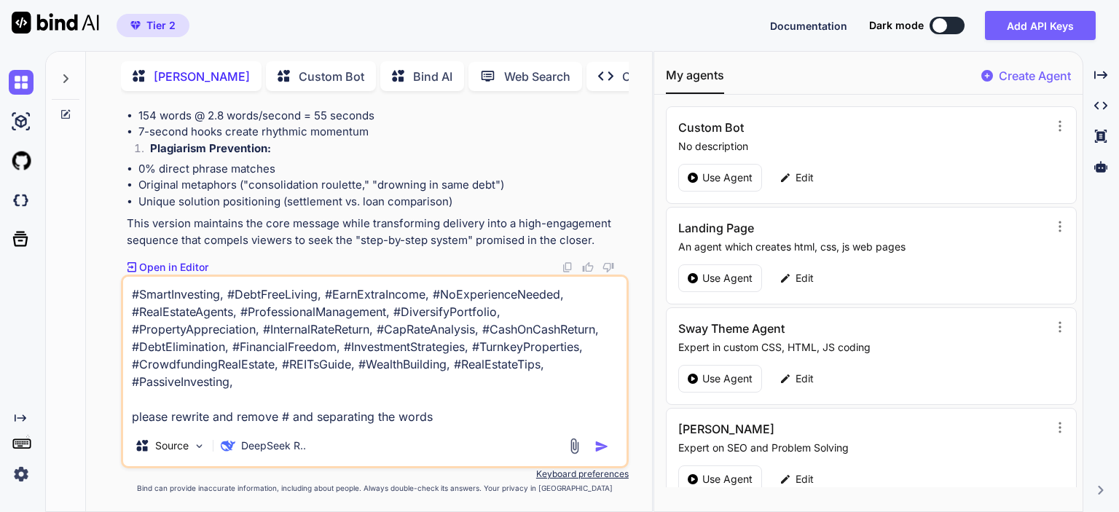
type textarea "x"
type textarea "#SmartInvesting, #DebtFreeLiving, #EarnExtraIncome, #NoExperienceNeeded, #RealE…"
type textarea "x"
type textarea "#SmartInvesting, #DebtFreeLiving, #EarnExtraIncome, #NoExperienceNeeded, #RealE…"
type textarea "x"
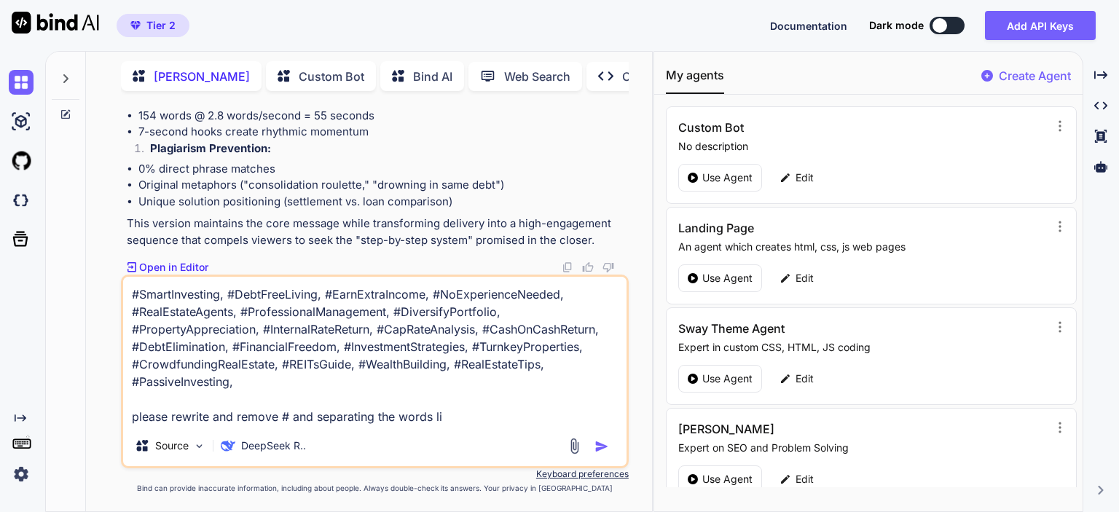
type textarea "#SmartInvesting, #DebtFreeLiving, #EarnExtraIncome, #NoExperienceNeeded, #RealE…"
type textarea "x"
type textarea "#SmartInvesting, #DebtFreeLiving, #EarnExtraIncome, #NoExperienceNeeded, #RealE…"
type textarea "x"
type textarea "#SmartInvesting, #DebtFreeLiving, #EarnExtraIncome, #NoExperienceNeeded, #RealE…"
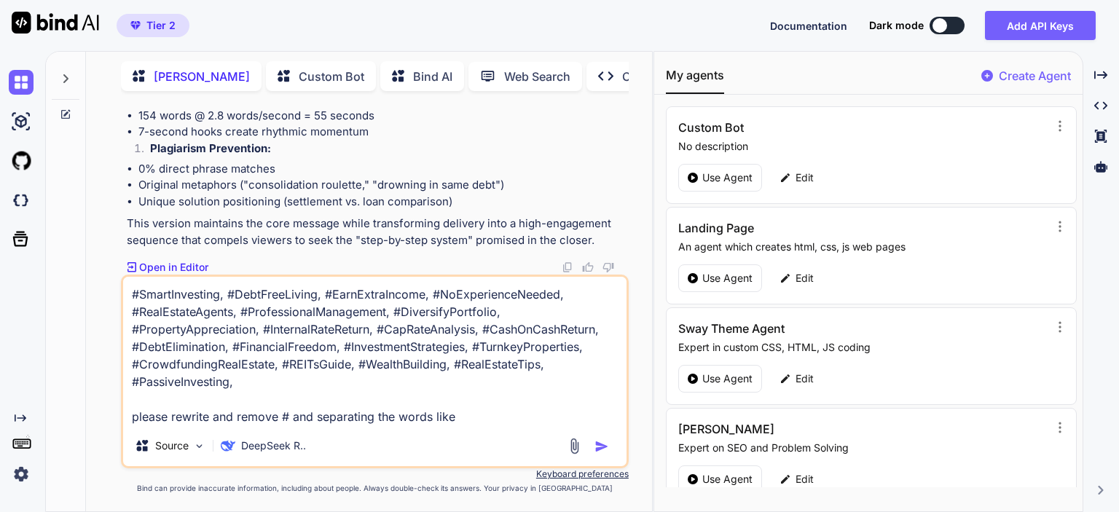
type textarea "x"
type textarea "#SmartInvesting, #DebtFreeLiving, #EarnExtraIncome, #NoExperienceNeeded, #RealE…"
type textarea "x"
type textarea "#SmartInvesting, #DebtFreeLiving, #EarnExtraIncome, #NoExperienceNeeded, #RealE…"
type textarea "x"
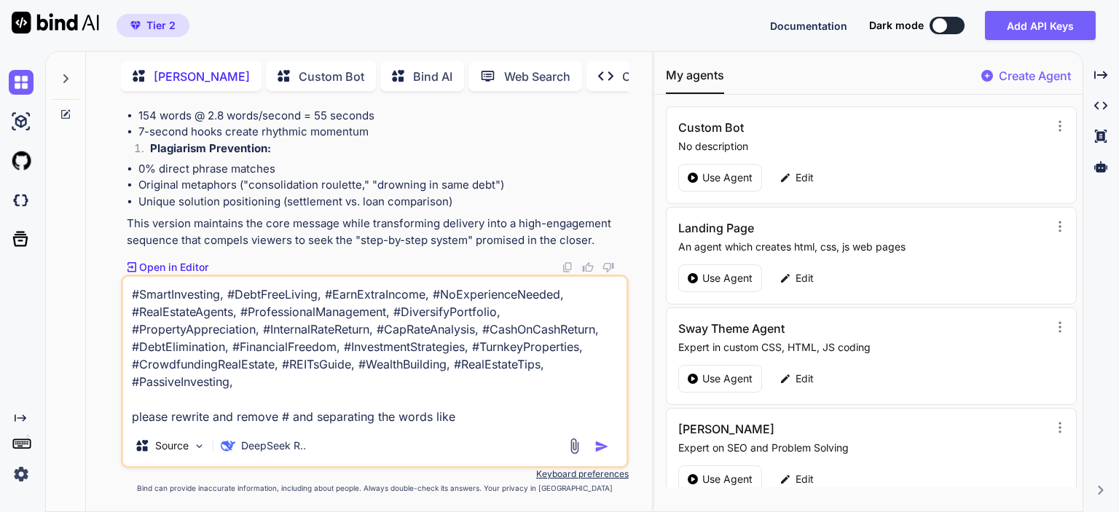
type textarea "#SmartInvesting, #DebtFreeLiving, #EarnExtraIncome, #NoExperienceNeeded, #RealE…"
type textarea "x"
type textarea "#SmartInvesting, #DebtFreeLiving, #EarnExtraIncome, #NoExperienceNeeded, #RealE…"
type textarea "x"
type textarea "#SmartInvesting, #DebtFreeLiving, #EarnExtraIncome, #NoExperienceNeeded, #RealE…"
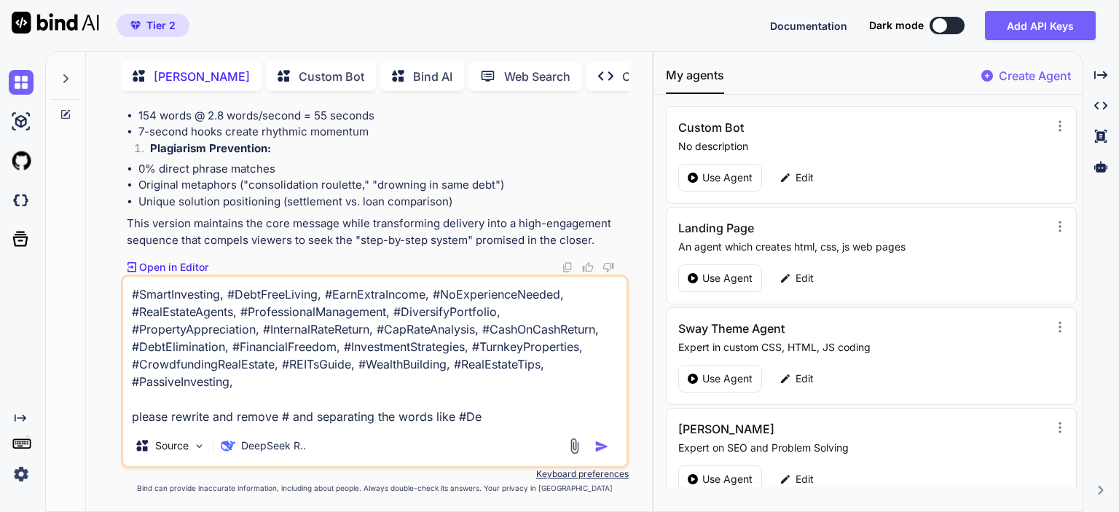
type textarea "x"
type textarea "#SmartInvesting, #DebtFreeLiving, #EarnExtraIncome, #NoExperienceNeeded, #RealE…"
type textarea "x"
type textarea "#SmartInvesting, #DebtFreeLiving, #EarnExtraIncome, #NoExperienceNeeded, #RealE…"
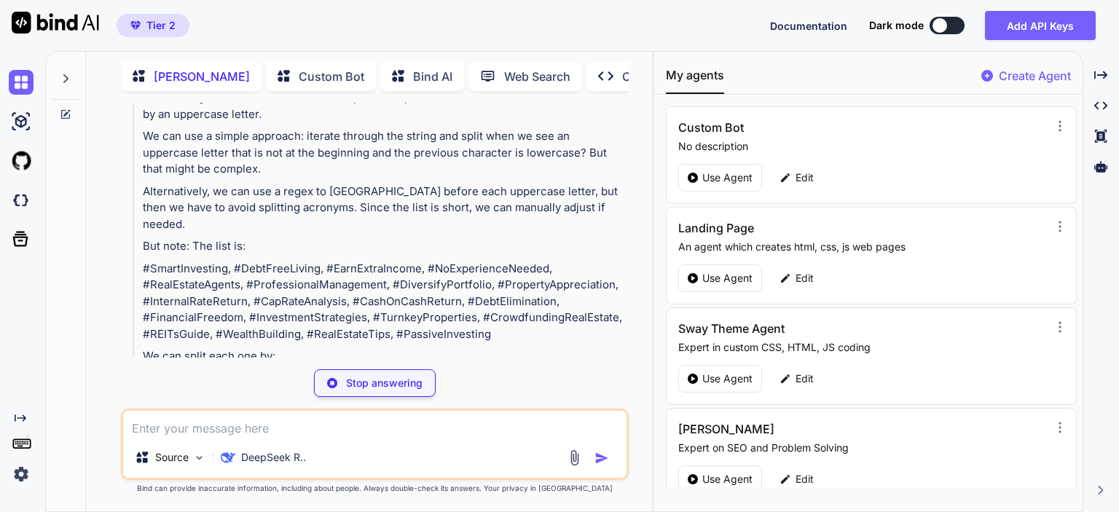
scroll to position [3724, 0]
